Goal: Navigation & Orientation: Find specific page/section

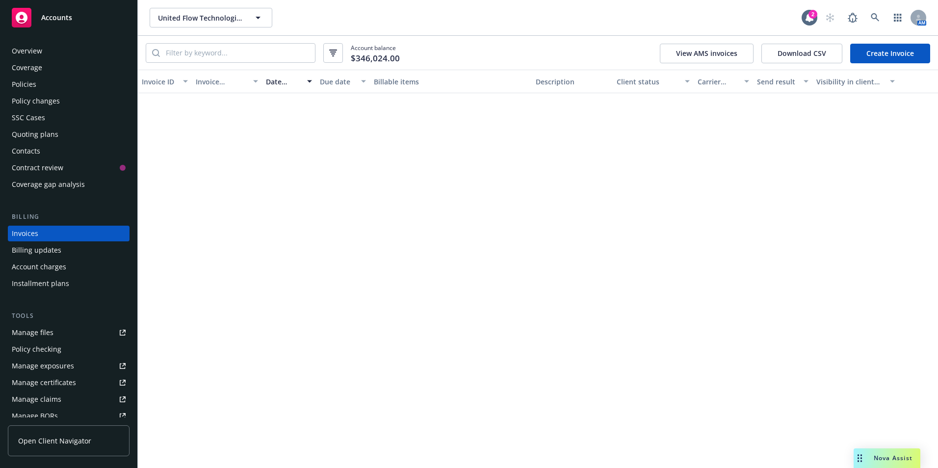
scroll to position [464, 0]
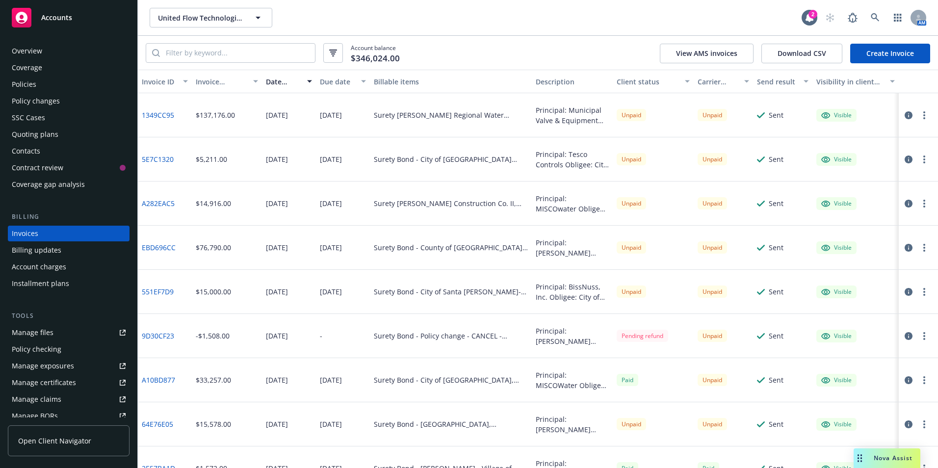
click at [23, 15] on icon at bounding box center [22, 18] width 12 height 12
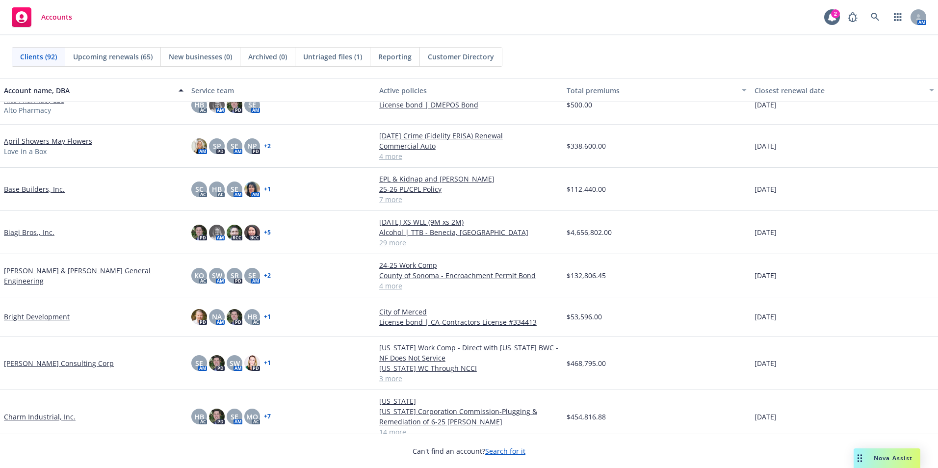
scroll to position [147, 0]
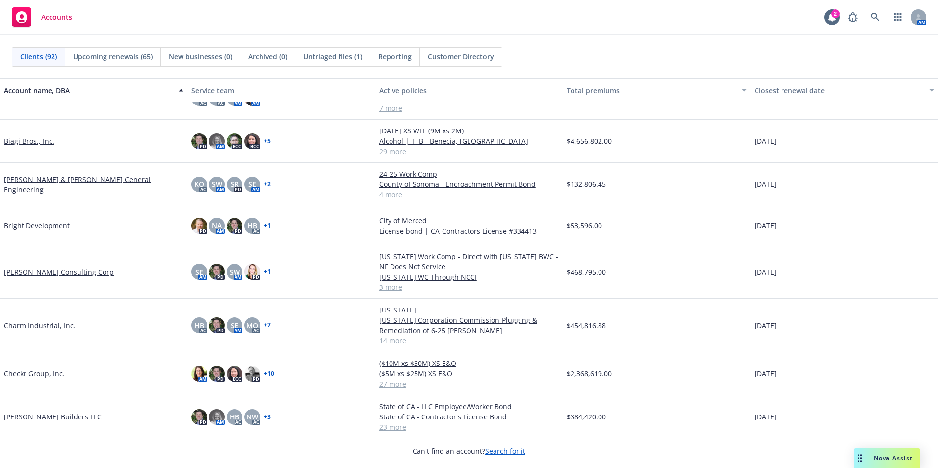
click at [28, 272] on link "[PERSON_NAME] Consulting Corp" at bounding box center [59, 272] width 110 height 10
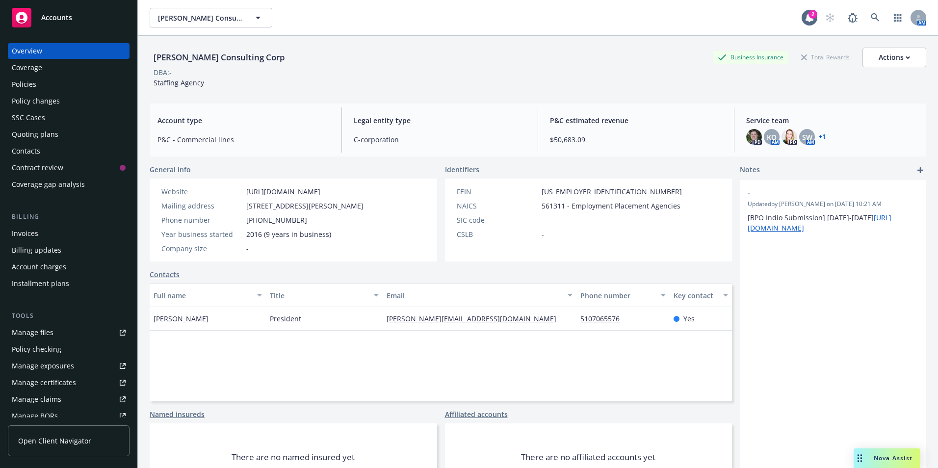
click at [24, 230] on div "Invoices" at bounding box center [25, 234] width 26 height 16
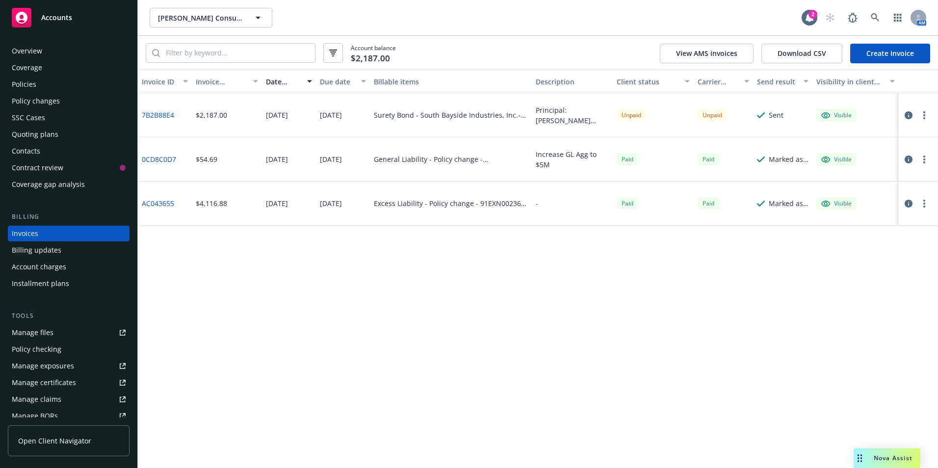
click at [21, 19] on rect at bounding box center [22, 18] width 20 height 20
